Goal: Task Accomplishment & Management: Use online tool/utility

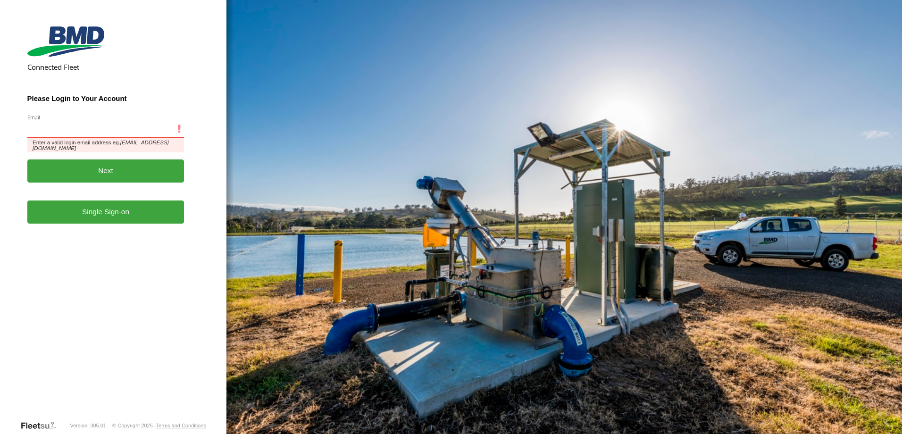
click at [53, 132] on input "Email" at bounding box center [105, 129] width 157 height 17
type input "**********"
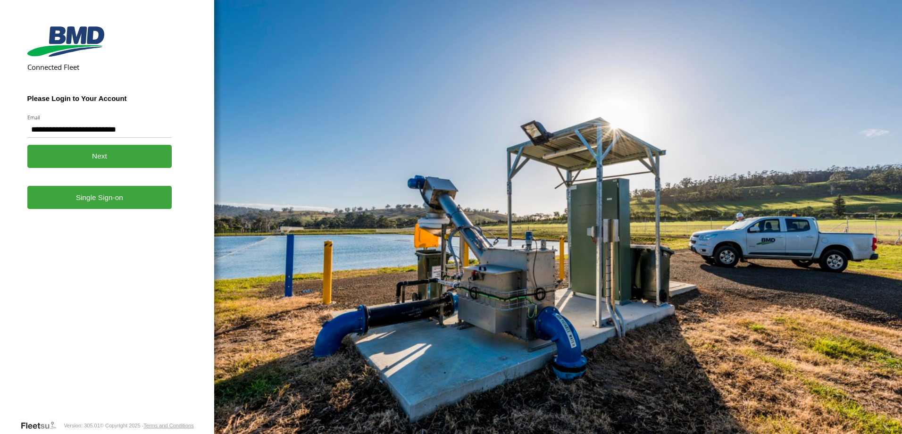
click at [83, 195] on link "Single Sign-on" at bounding box center [99, 197] width 145 height 23
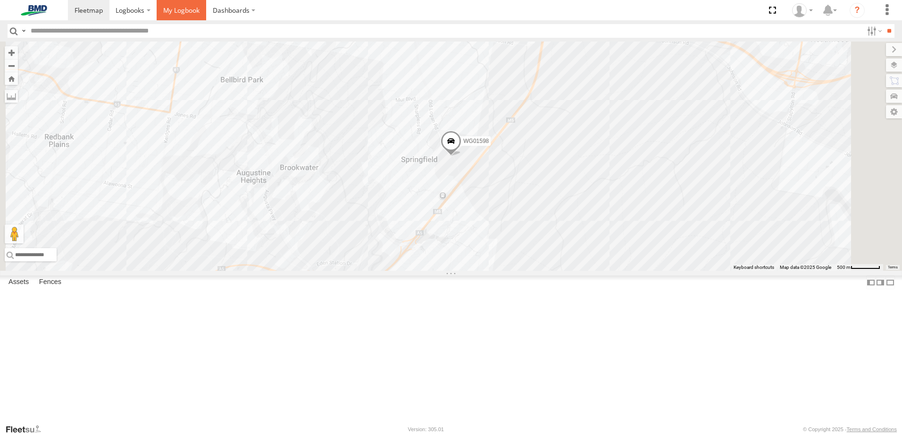
click at [171, 9] on span at bounding box center [181, 10] width 36 height 9
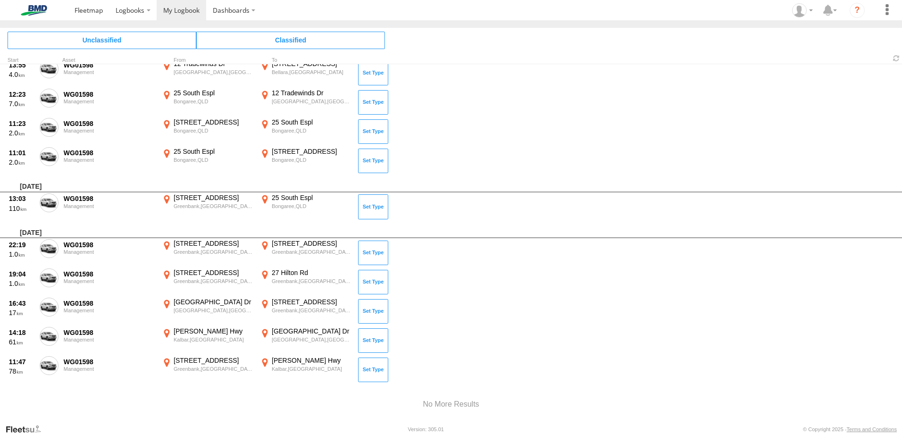
scroll to position [5865, 0]
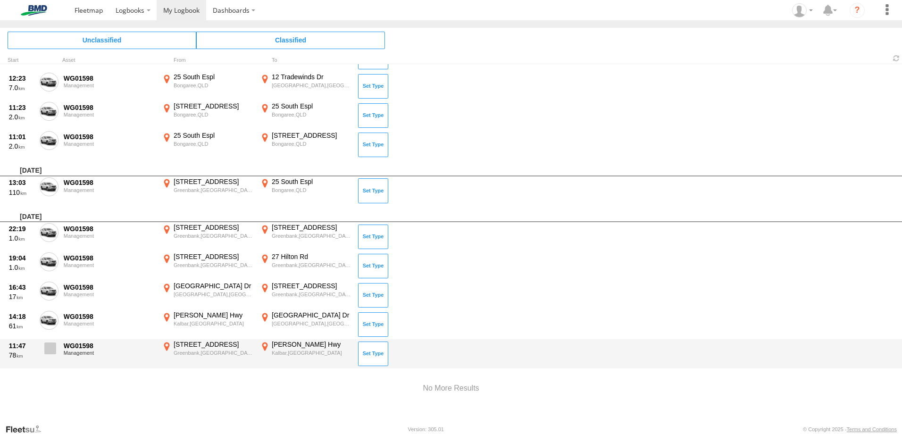
click at [45, 349] on span at bounding box center [50, 348] width 12 height 12
